Goal: Information Seeking & Learning: Learn about a topic

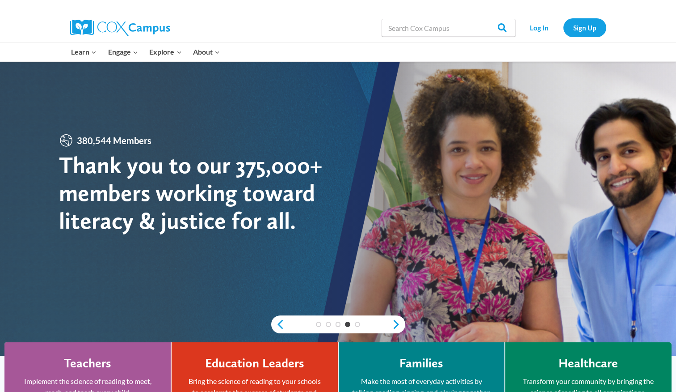
click at [78, 367] on h4 "Teachers" at bounding box center [87, 362] width 47 height 15
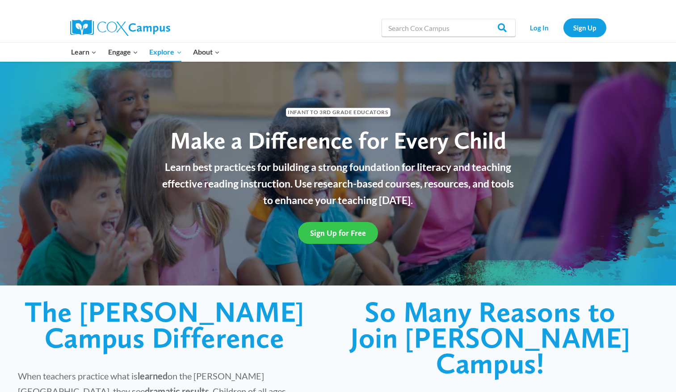
click at [343, 232] on span "Sign Up for Free" at bounding box center [338, 232] width 56 height 9
